Goal: Check status: Check status

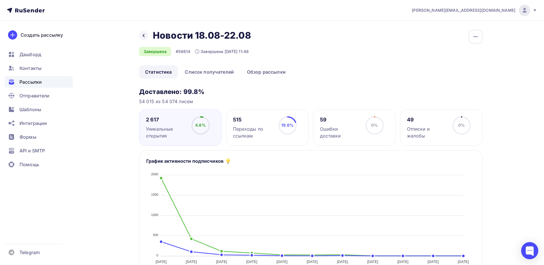
click at [35, 82] on span "Рассылки" at bounding box center [30, 81] width 22 height 7
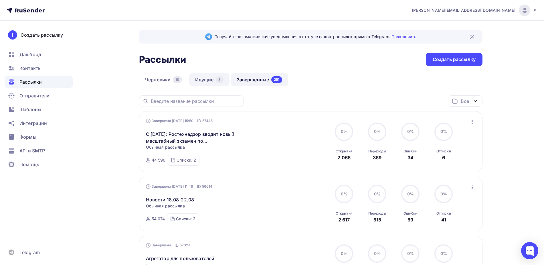
click at [209, 79] on link "Идущие 8" at bounding box center [209, 79] width 40 height 13
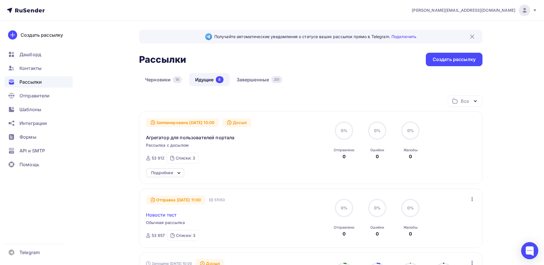
click at [165, 216] on link "Новости тест" at bounding box center [161, 214] width 31 height 7
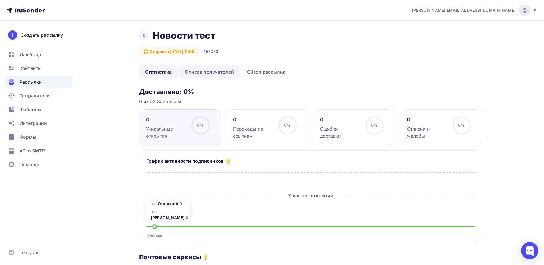
click at [211, 72] on link "Список получателей" at bounding box center [209, 71] width 61 height 13
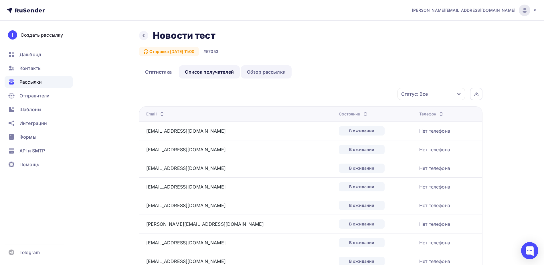
click at [248, 70] on link "Обзор рассылки" at bounding box center [266, 71] width 51 height 13
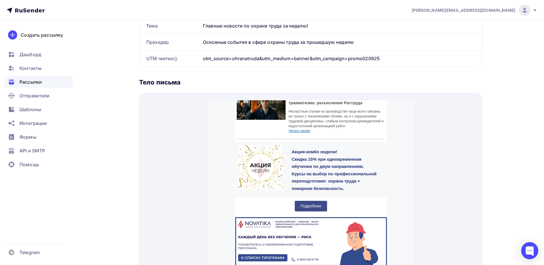
scroll to position [541, 0]
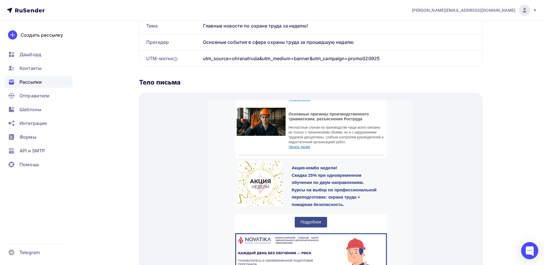
click at [316, 214] on span "Подробнее" at bounding box center [310, 215] width 21 height 5
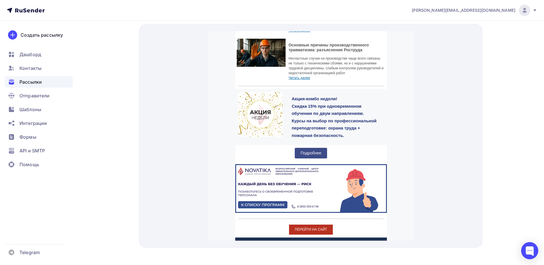
scroll to position [215, 0]
